Goal: Task Accomplishment & Management: Use online tool/utility

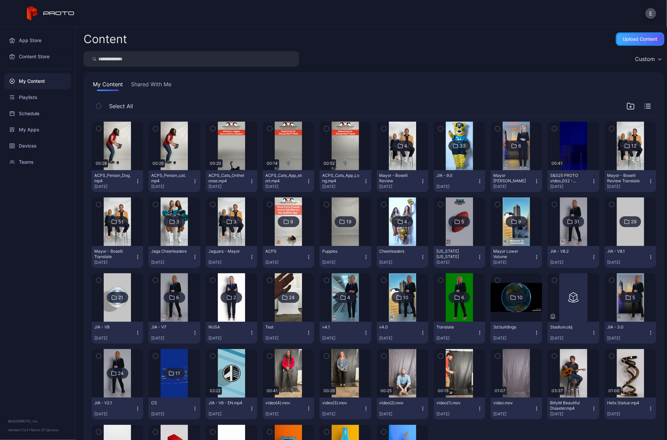
click at [625, 39] on div "Upload Content" at bounding box center [640, 38] width 35 height 5
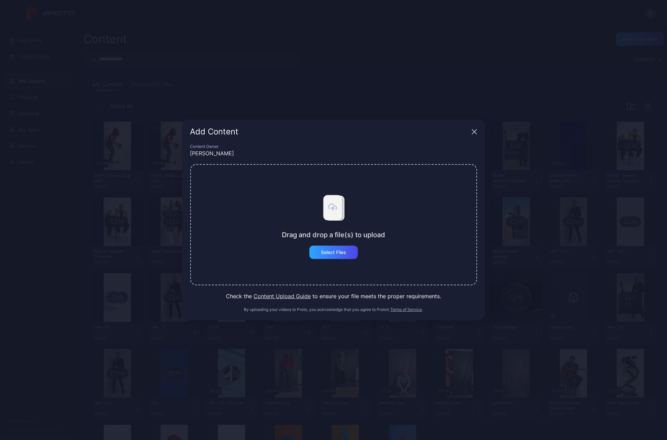
click at [345, 259] on div "Drag and drop a file(s) to upload Select Files" at bounding box center [333, 224] width 287 height 121
click at [345, 253] on div "Select Files" at bounding box center [333, 251] width 25 height 5
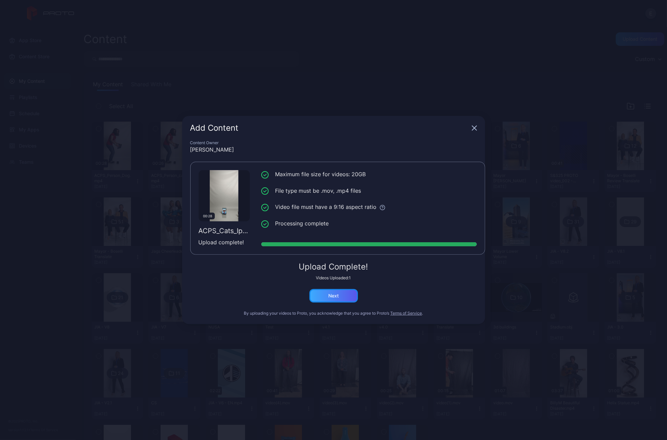
click at [340, 301] on div "Next" at bounding box center [333, 295] width 48 height 13
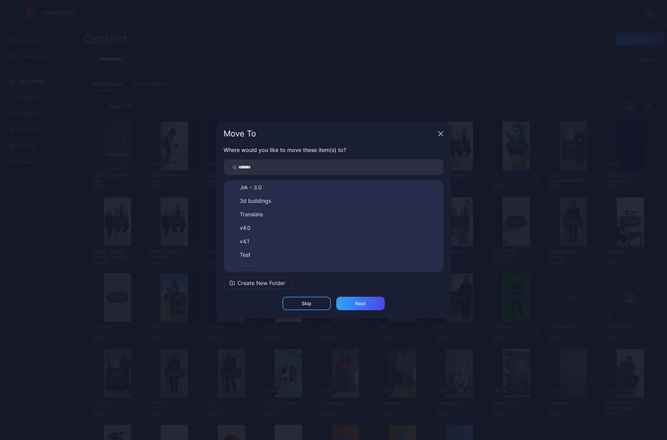
scroll to position [199, 0]
click at [343, 301] on div "Next" at bounding box center [360, 303] width 48 height 13
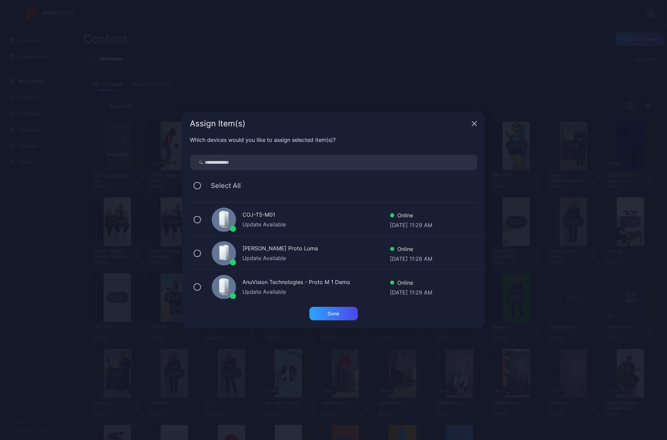
click at [292, 218] on div "COJ-TS-M01" at bounding box center [316, 215] width 147 height 10
click at [336, 319] on div "Done" at bounding box center [333, 313] width 48 height 13
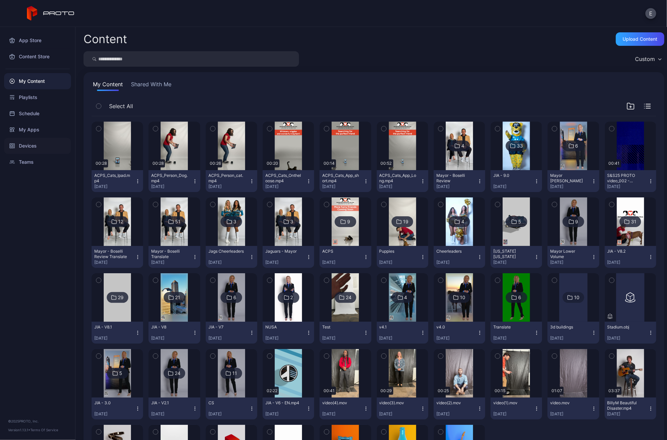
click at [55, 140] on div "Devices" at bounding box center [37, 146] width 67 height 16
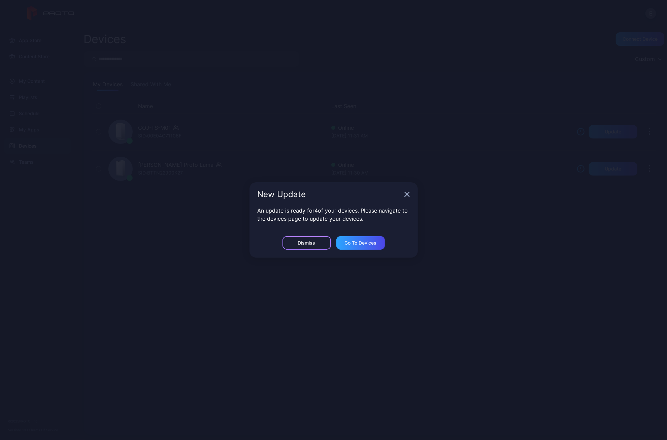
click at [314, 243] on div "Dismiss" at bounding box center [307, 242] width 18 height 5
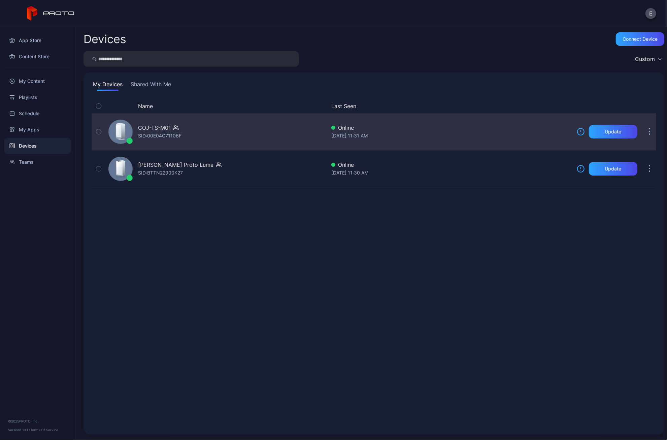
click at [167, 133] on div "SID: 00E04C71106F" at bounding box center [159, 136] width 43 height 8
